Goal: Transaction & Acquisition: Book appointment/travel/reservation

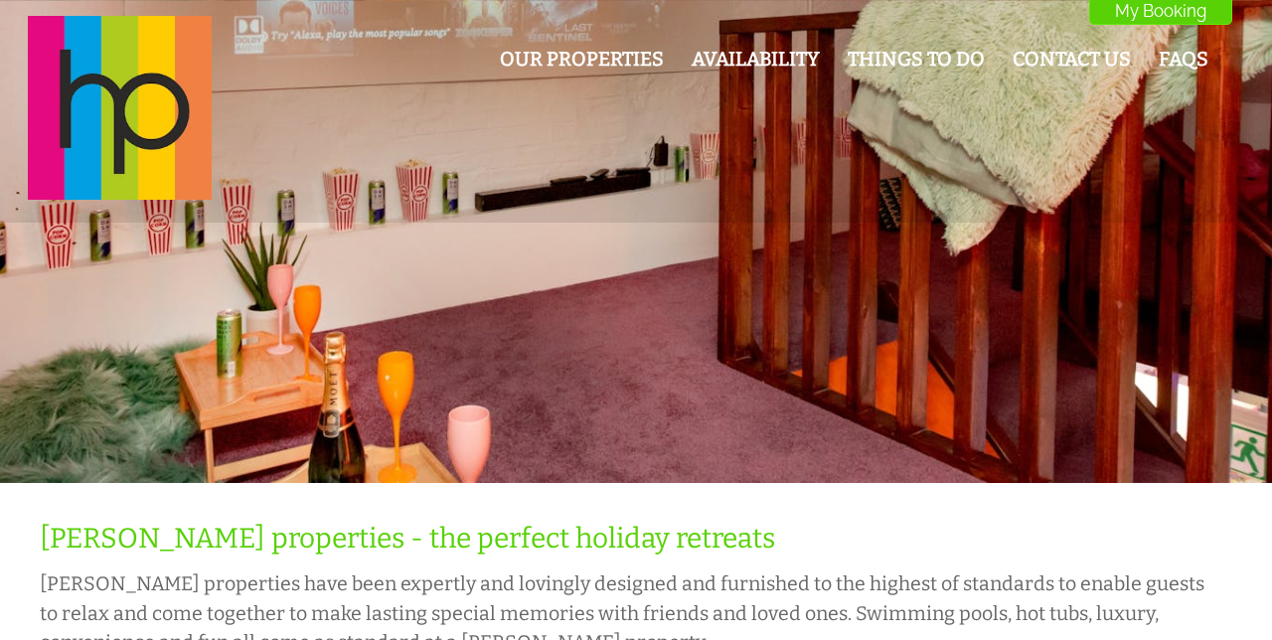
click at [570, 71] on link "Our Properties" at bounding box center [582, 59] width 164 height 23
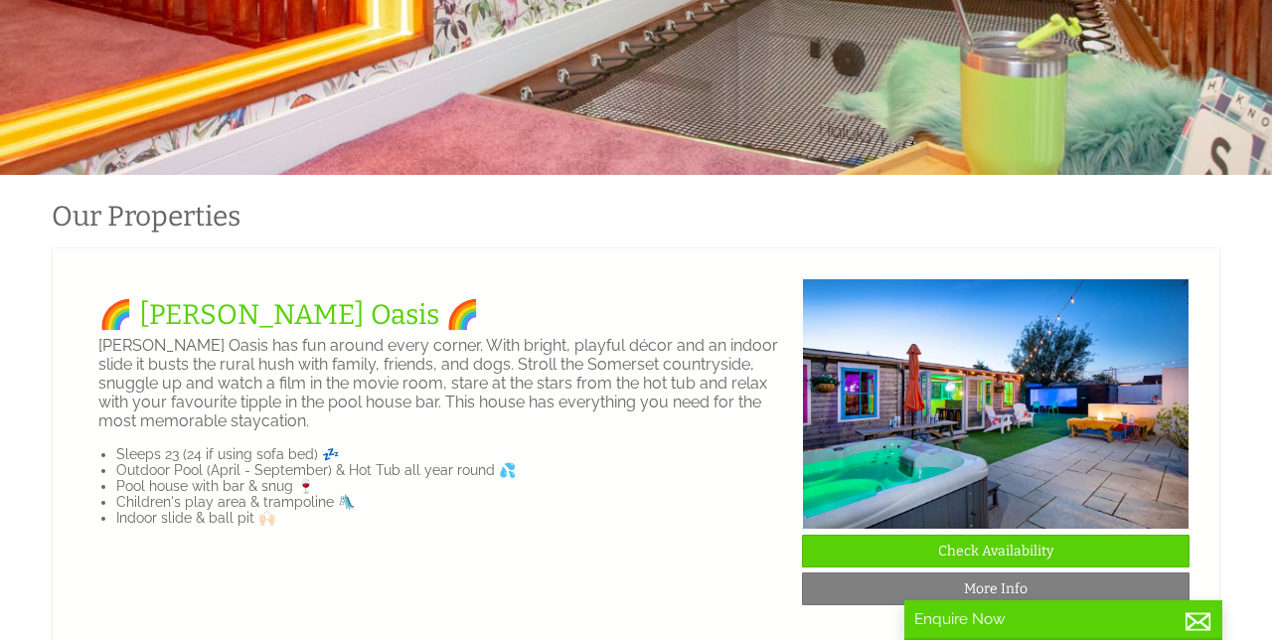
scroll to position [354, 0]
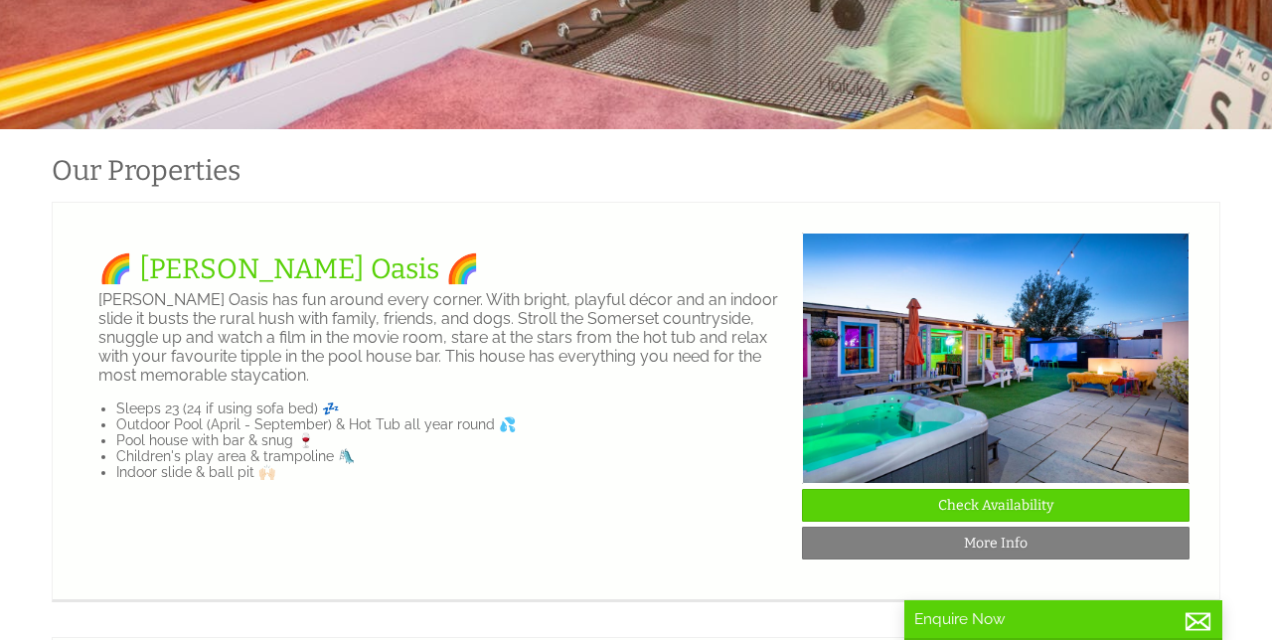
click at [1089, 541] on link "More Info" at bounding box center [995, 543] width 387 height 33
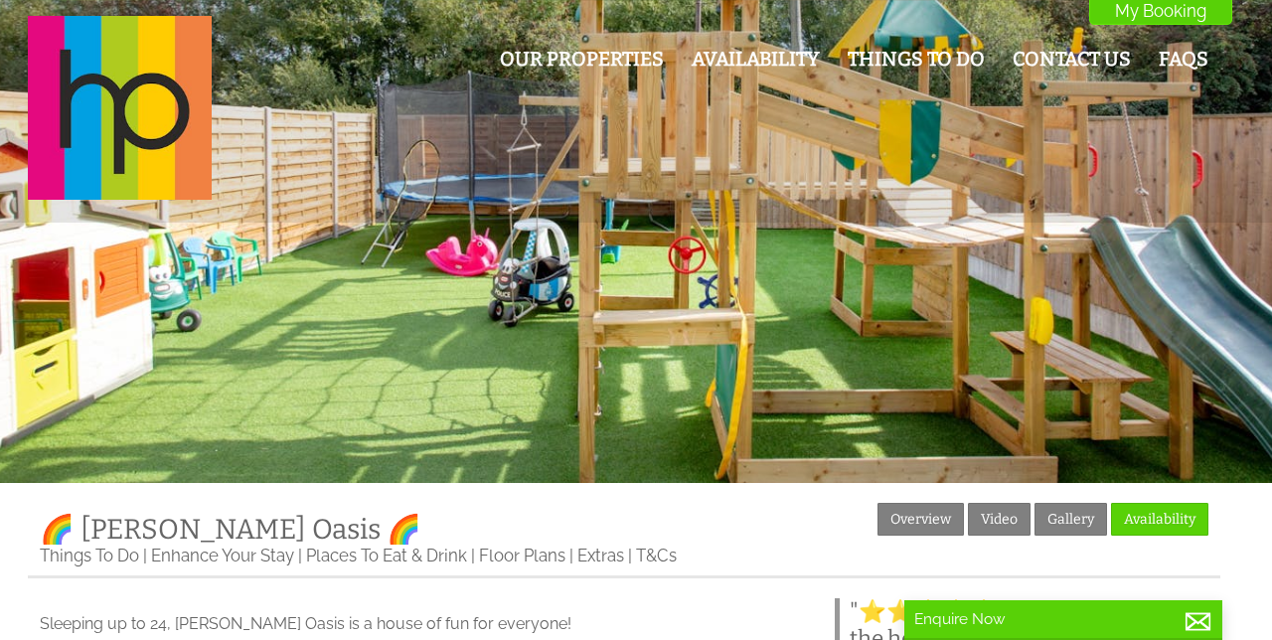
click at [1072, 523] on link "Gallery" at bounding box center [1070, 519] width 73 height 33
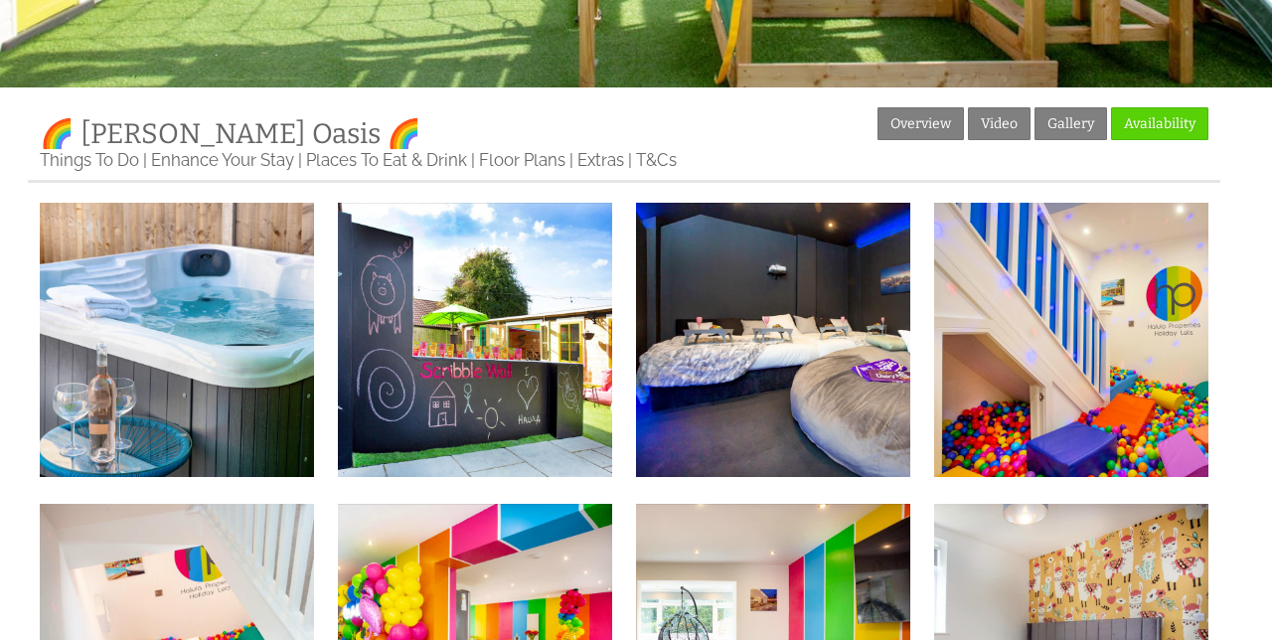
scroll to position [396, 0]
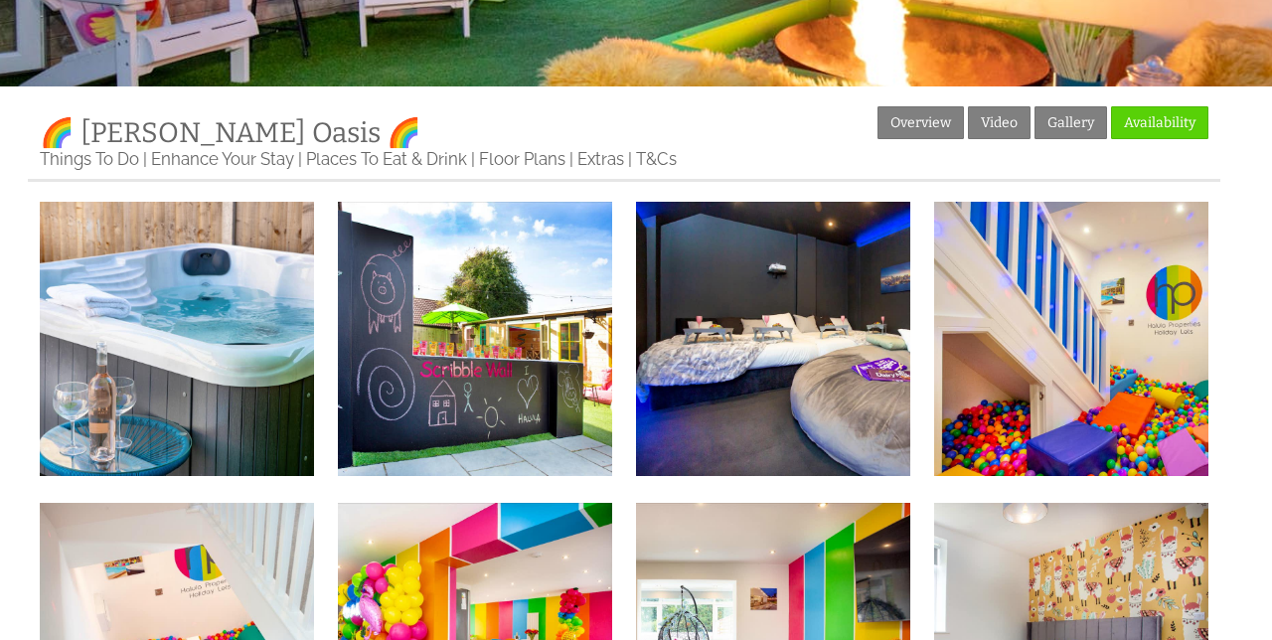
click at [113, 433] on img at bounding box center [177, 339] width 274 height 274
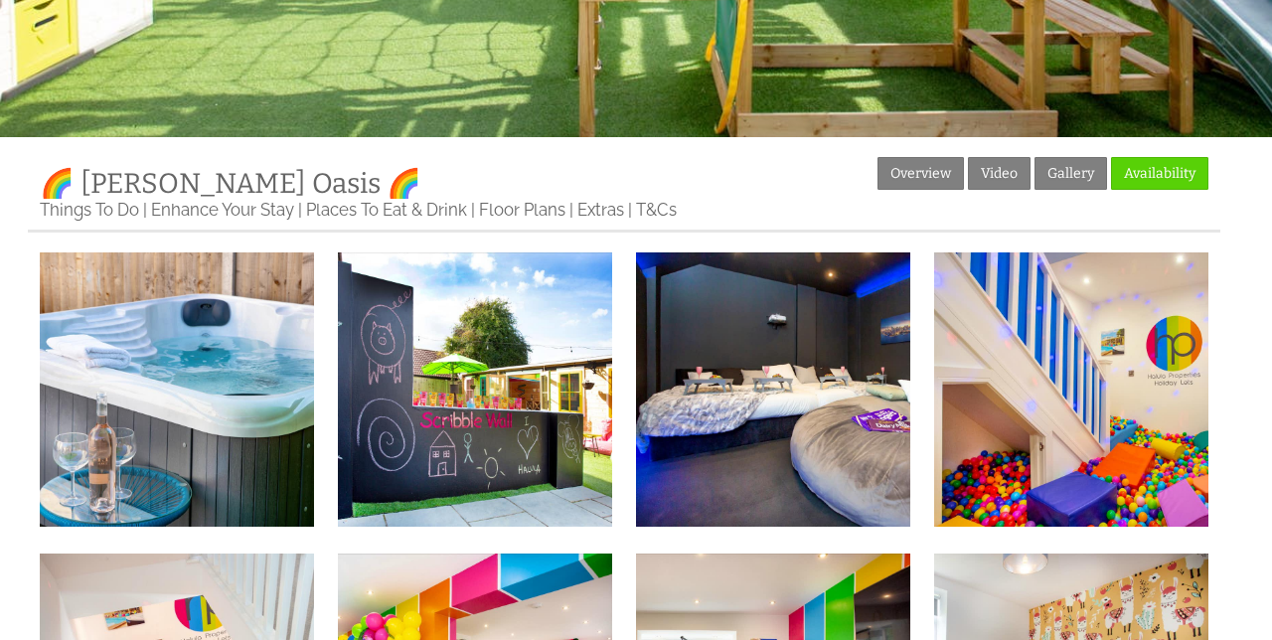
scroll to position [346, 0]
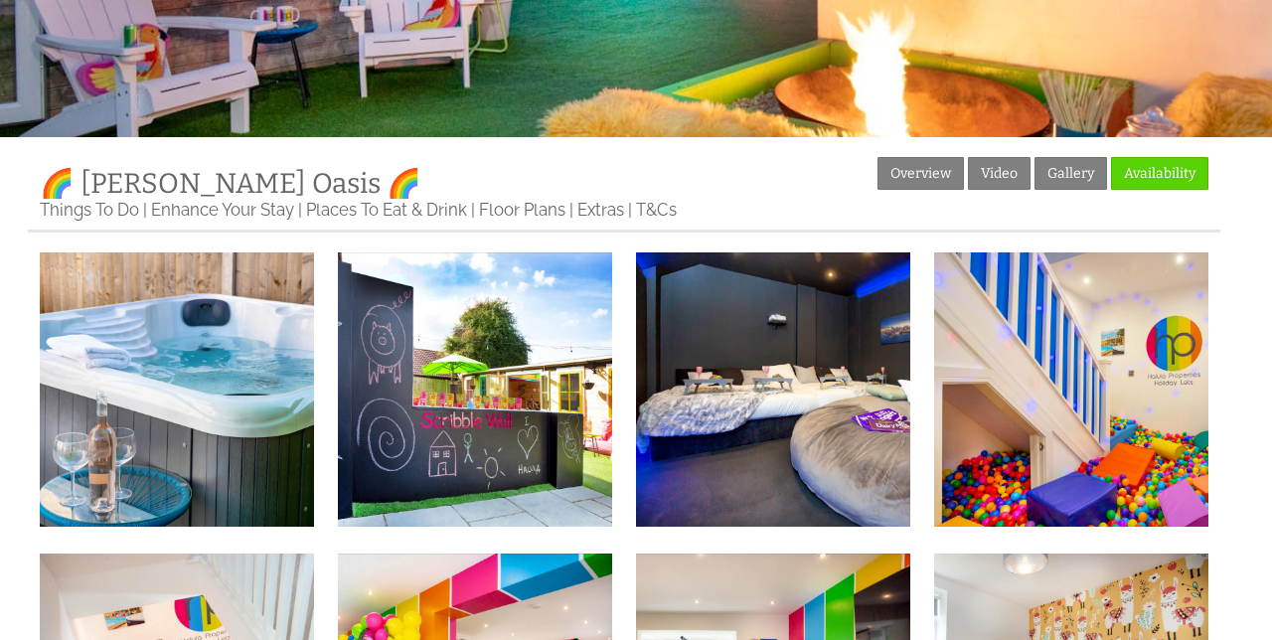
click at [934, 172] on link "Overview" at bounding box center [920, 173] width 86 height 33
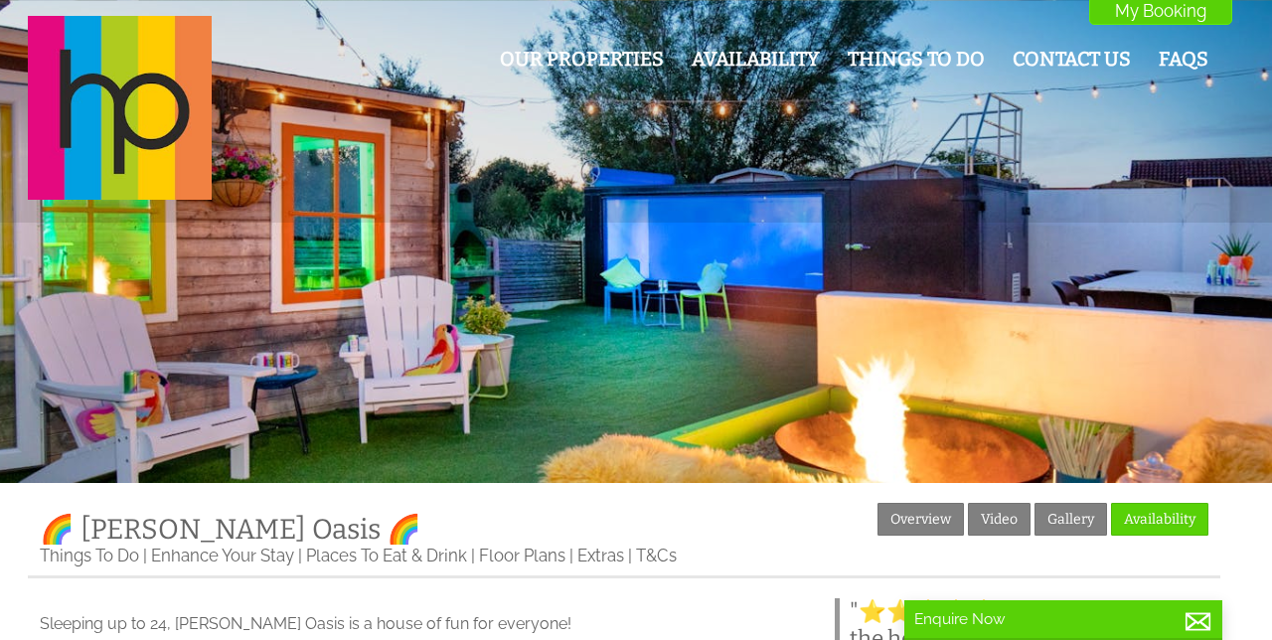
click at [1078, 522] on link "Gallery" at bounding box center [1070, 519] width 73 height 33
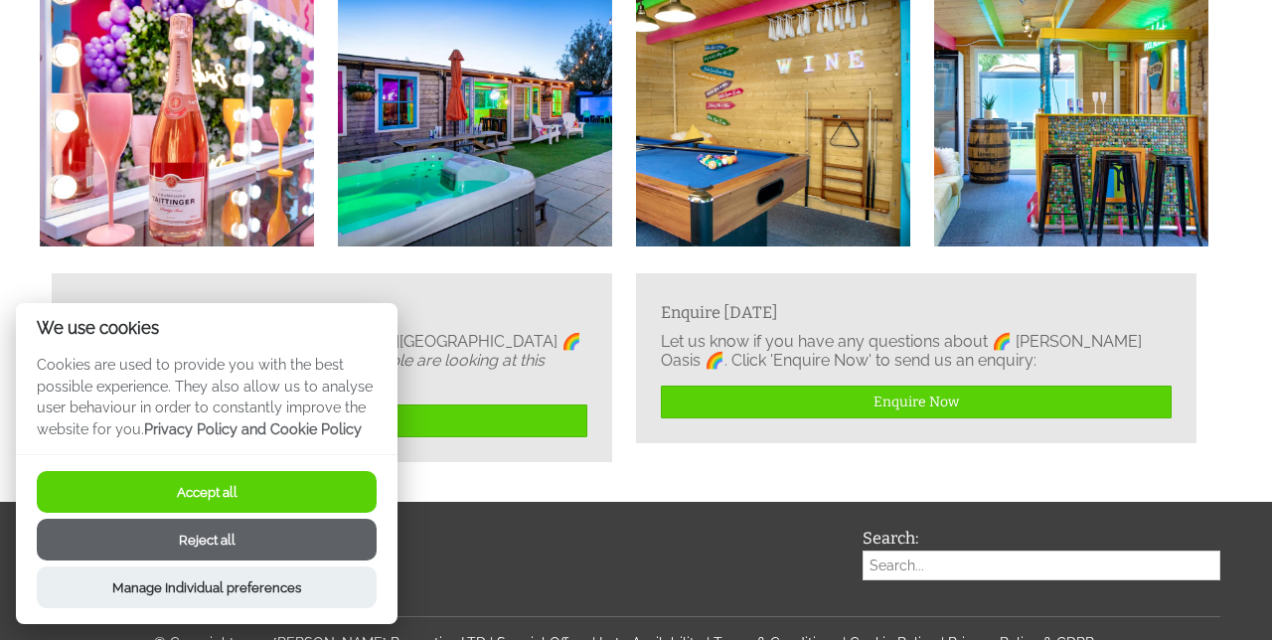
scroll to position [2433, 0]
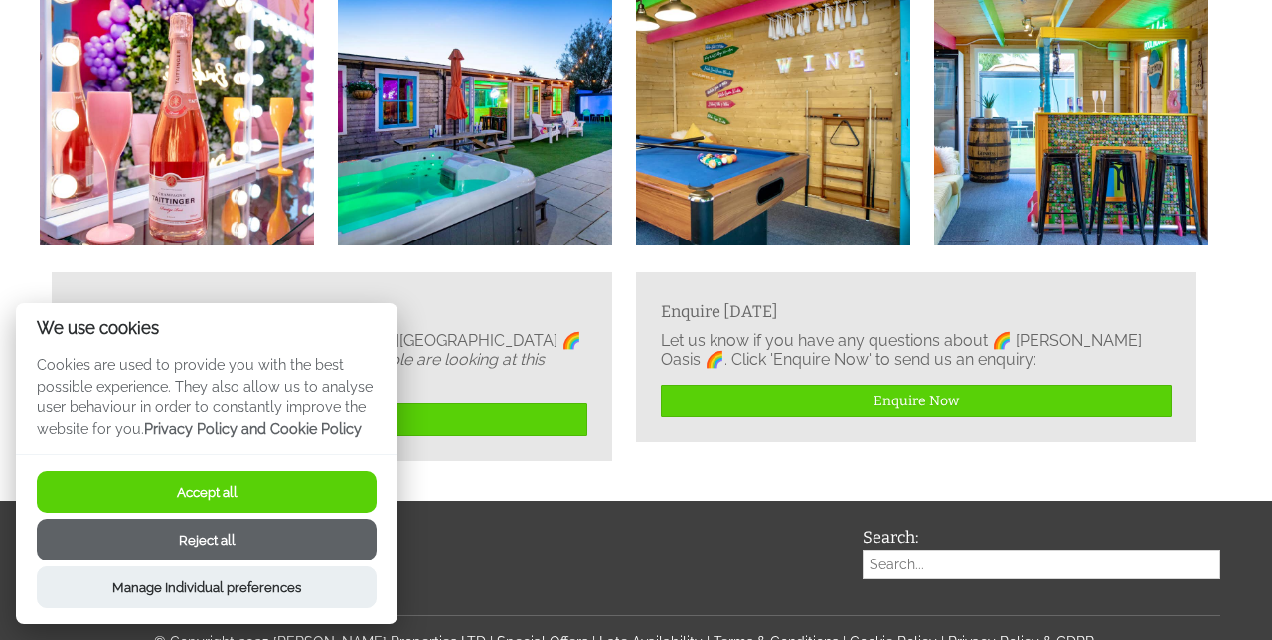
click at [468, 182] on img at bounding box center [475, 108] width 274 height 274
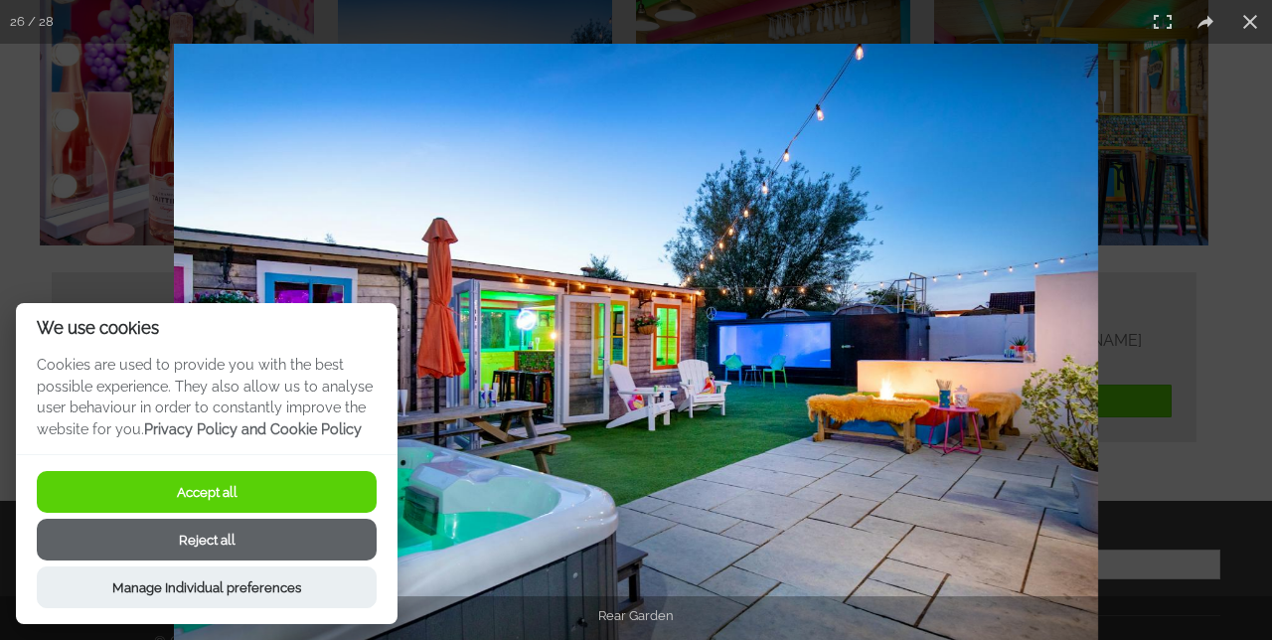
click at [208, 513] on button "Accept all" at bounding box center [207, 492] width 340 height 42
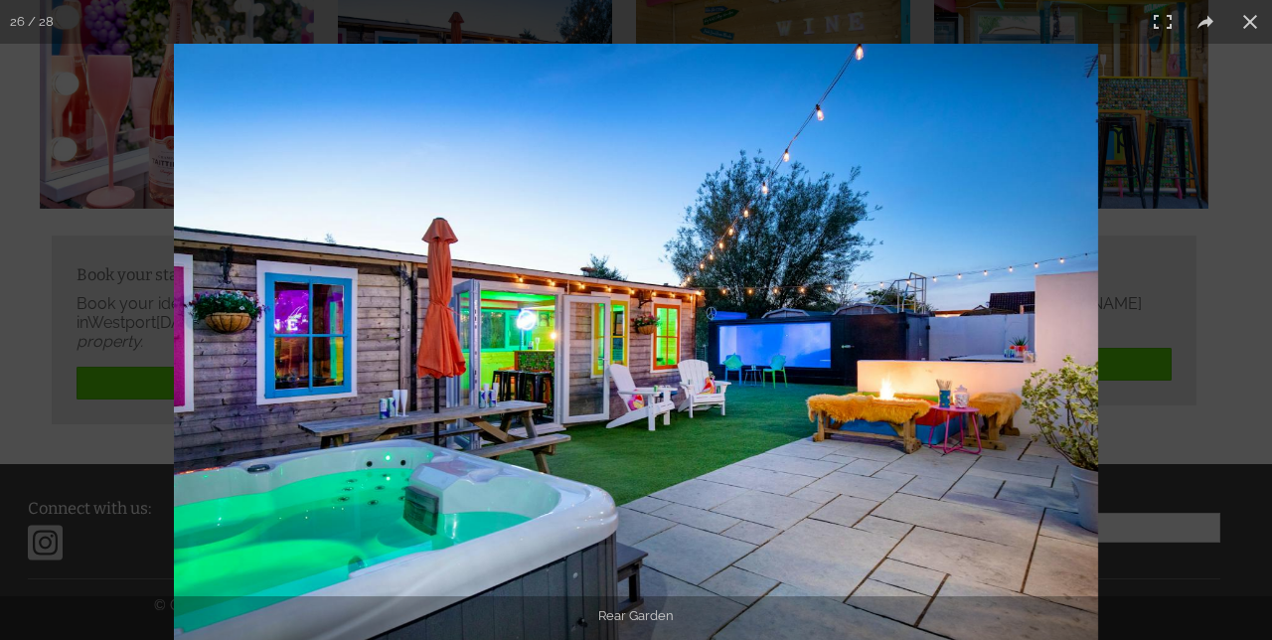
scroll to position [2497, 0]
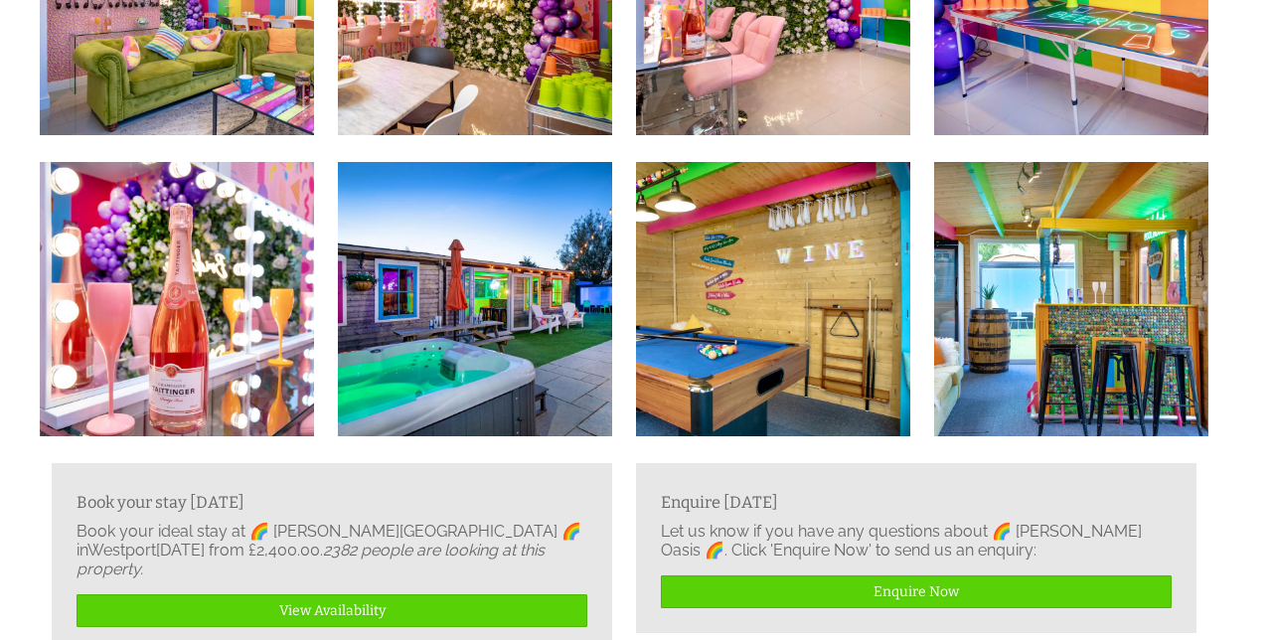
scroll to position [2241, 0]
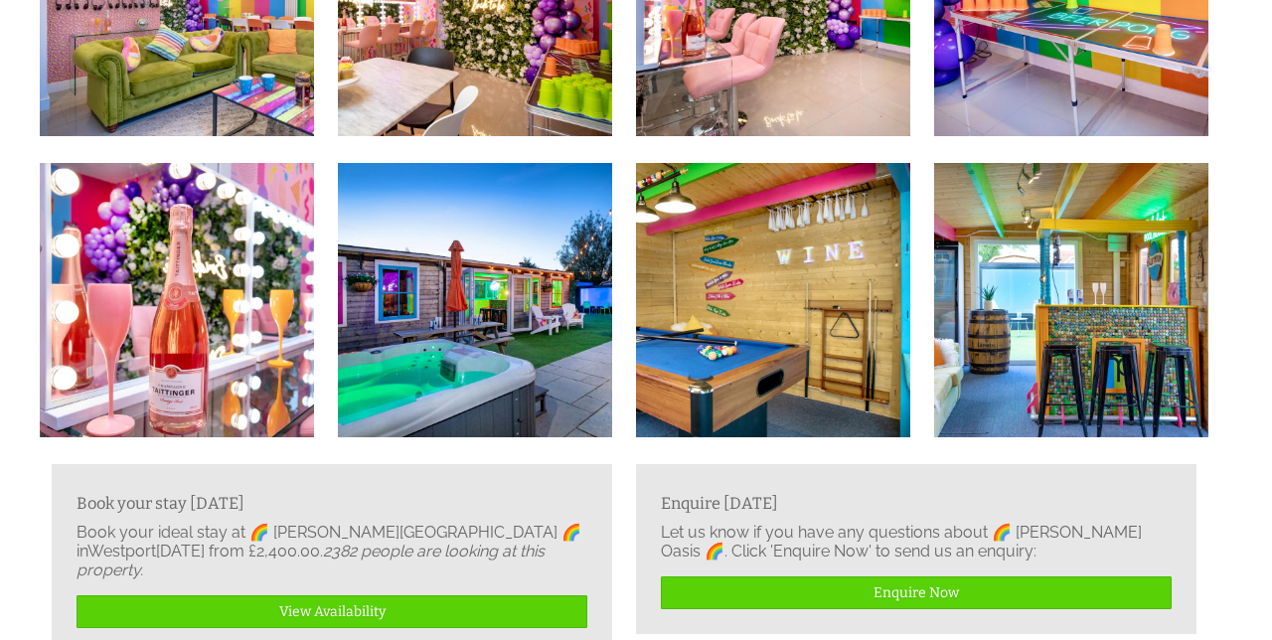
click at [552, 305] on img at bounding box center [475, 300] width 274 height 274
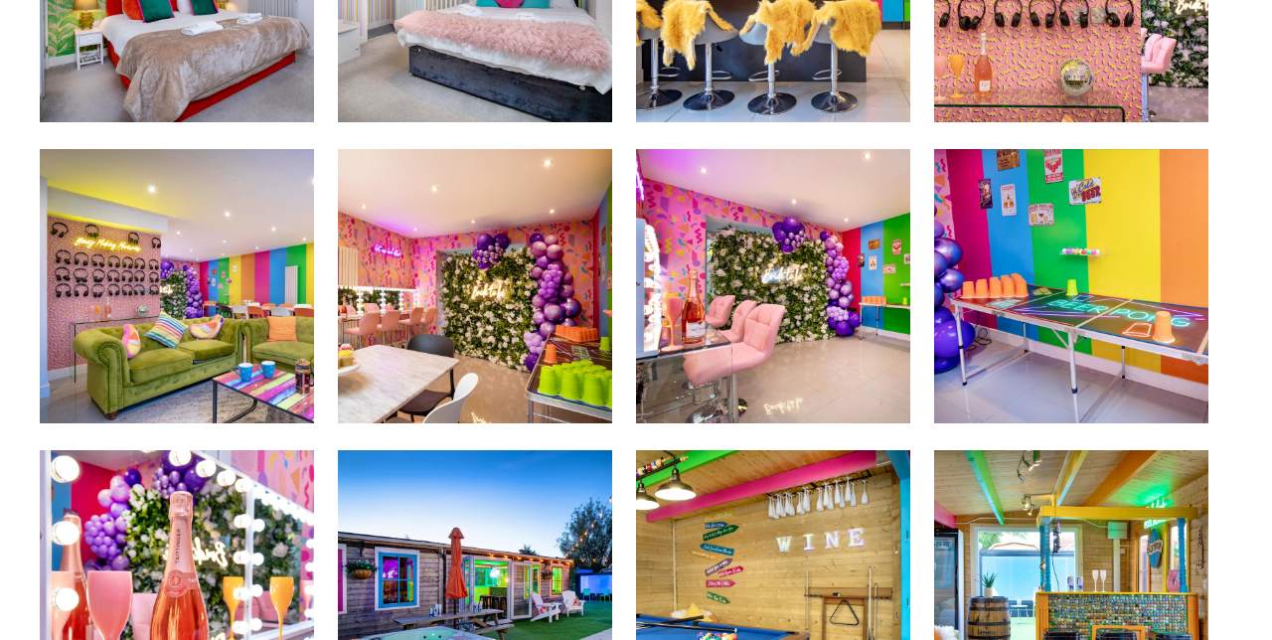
scroll to position [1953, 0]
